Goal: Task Accomplishment & Management: Complete application form

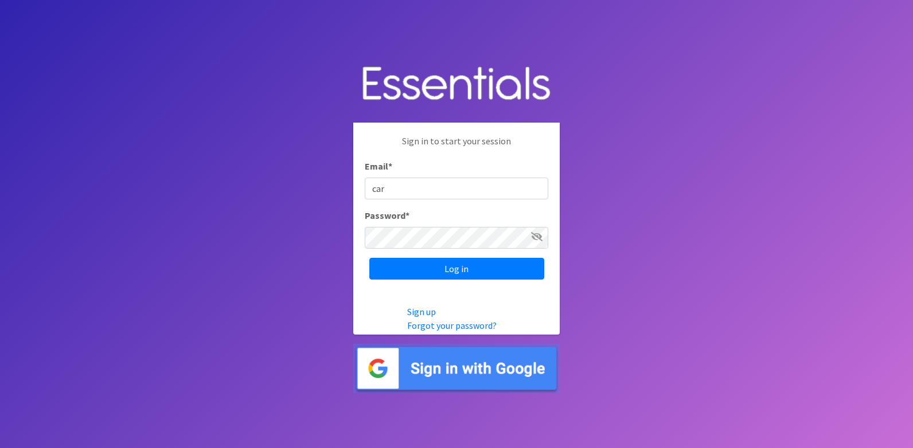
type input "[PERSON_NAME][EMAIL_ADDRESS][DOMAIN_NAME]"
click at [369, 258] on input "Log in" at bounding box center [456, 269] width 175 height 22
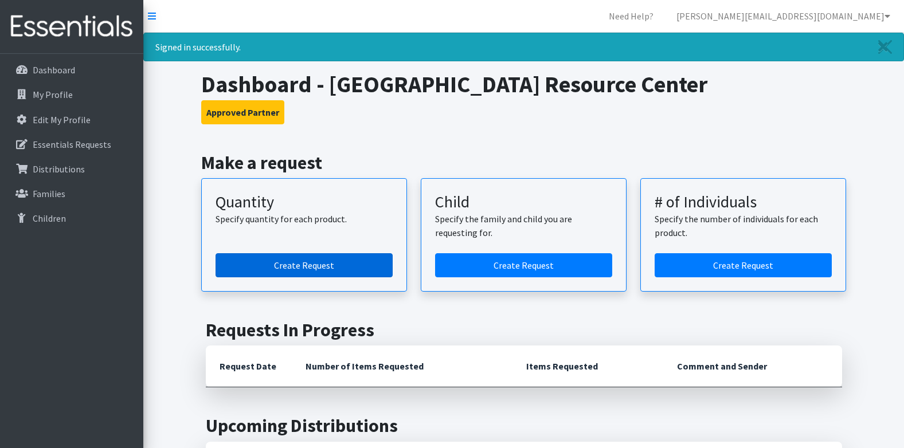
click at [368, 272] on link "Create Request" at bounding box center [304, 265] width 177 height 24
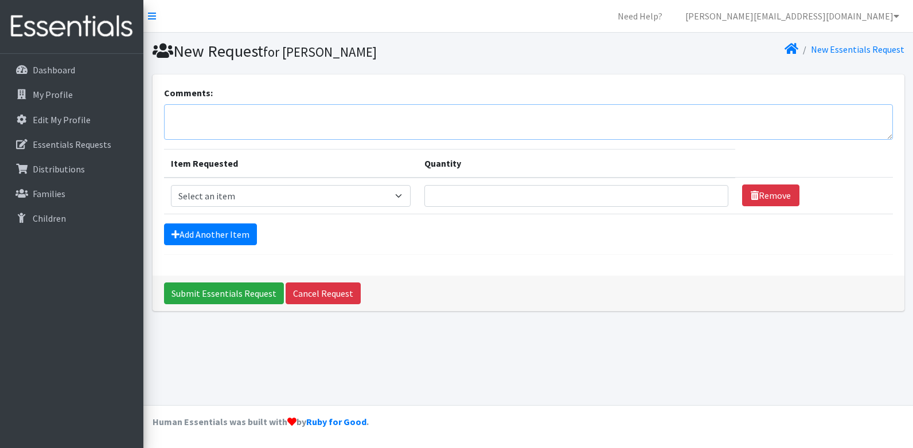
click at [416, 109] on textarea "Comments:" at bounding box center [528, 122] width 729 height 36
click at [389, 201] on select "Select an item Adult Briefs (x-small) Adult Briefs Large Adult Briefs X-Large A…" at bounding box center [291, 196] width 240 height 22
select select "335"
click at [171, 185] on select "Select an item Adult Briefs (x-small) Adult Briefs Large Adult Briefs X-Large A…" at bounding box center [291, 196] width 240 height 22
click at [501, 193] on input "Quantity" at bounding box center [576, 196] width 304 height 22
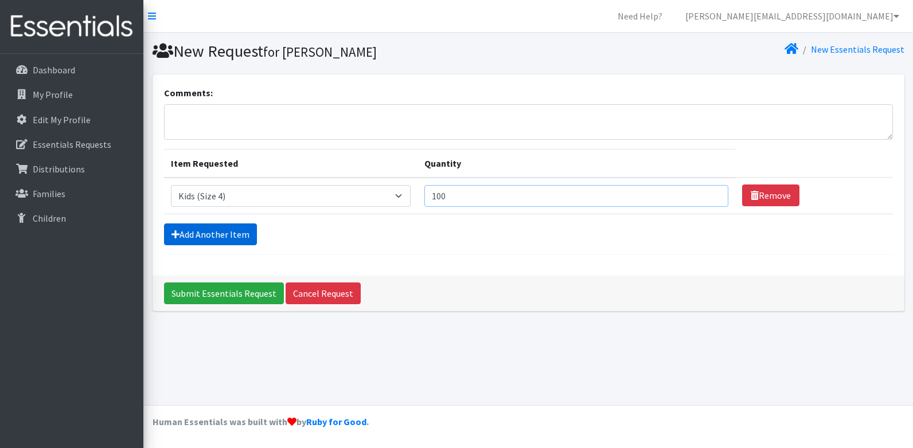
type input "100"
click at [236, 235] on link "Add Another Item" at bounding box center [210, 235] width 93 height 22
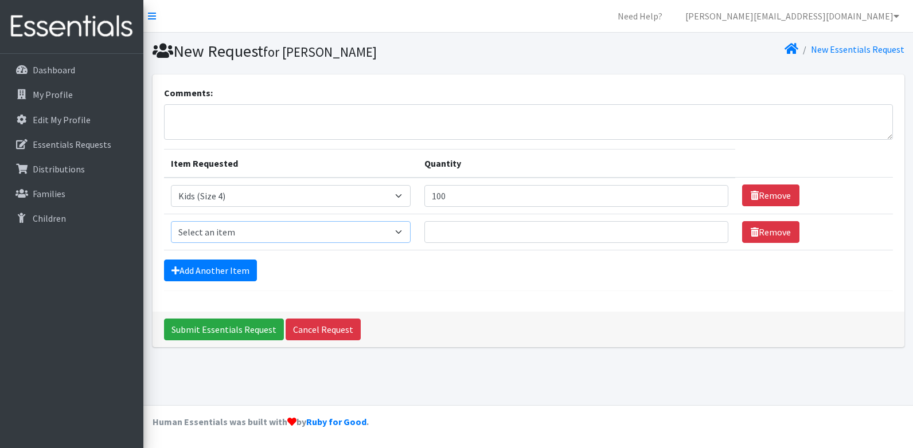
click at [245, 234] on select "Select an item Adult Briefs (x-small) Adult Briefs Large Adult Briefs X-Large A…" at bounding box center [291, 232] width 240 height 22
select select "336"
click at [171, 221] on select "Select an item Adult Briefs (x-small) Adult Briefs Large Adult Briefs X-Large A…" at bounding box center [291, 232] width 240 height 22
click at [525, 234] on input "Quantity" at bounding box center [576, 232] width 304 height 22
type input "100"
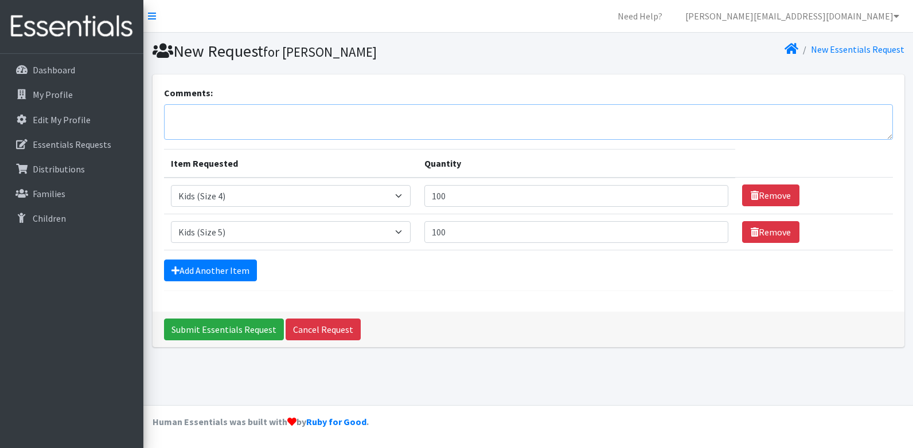
click at [216, 110] on textarea "Comments:" at bounding box center [528, 122] width 729 height 36
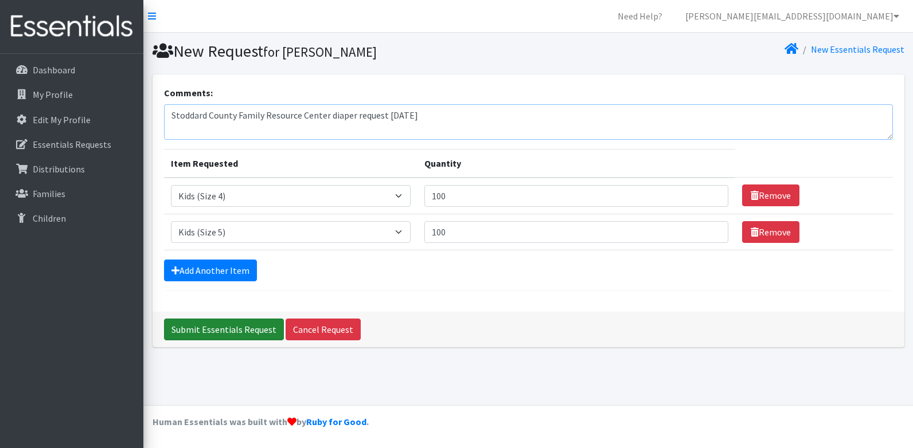
type textarea "Stoddard County Family Resource Center diaper request 08-22-2025"
click at [239, 339] on input "Submit Essentials Request" at bounding box center [224, 330] width 120 height 22
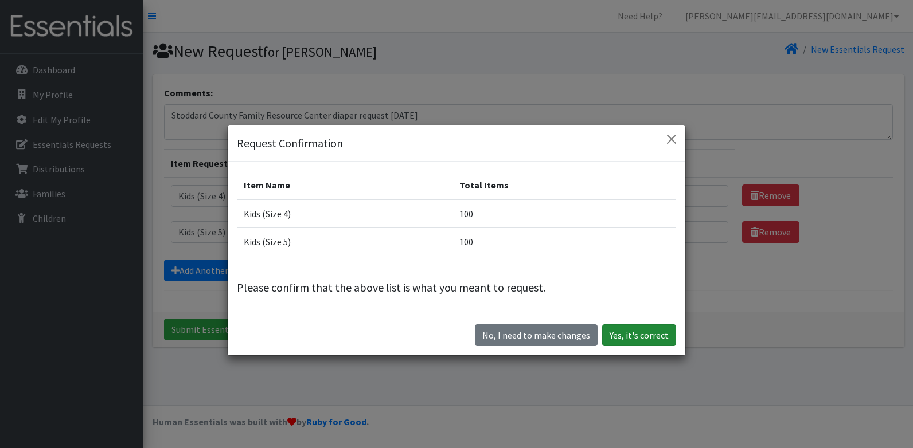
click at [624, 334] on button "Yes, it's correct" at bounding box center [639, 336] width 74 height 22
